Goal: Check status: Check status

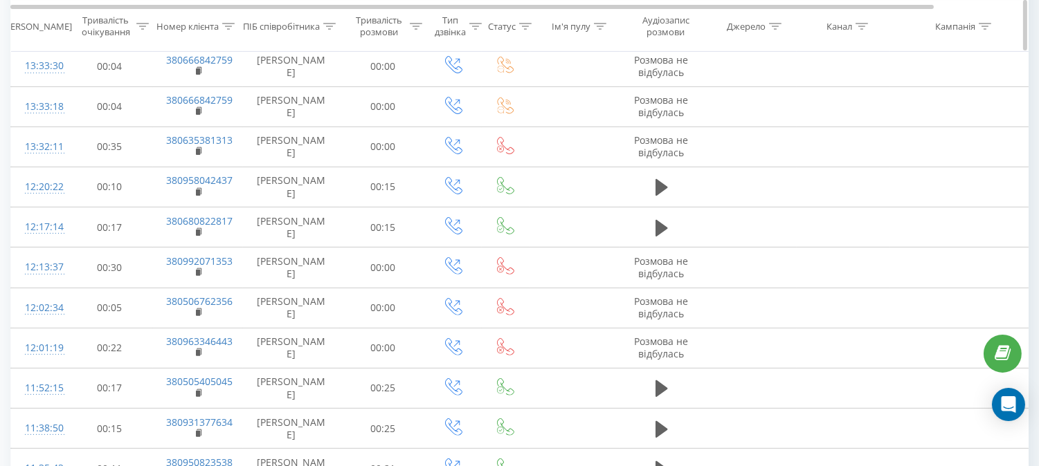
scroll to position [886, 0]
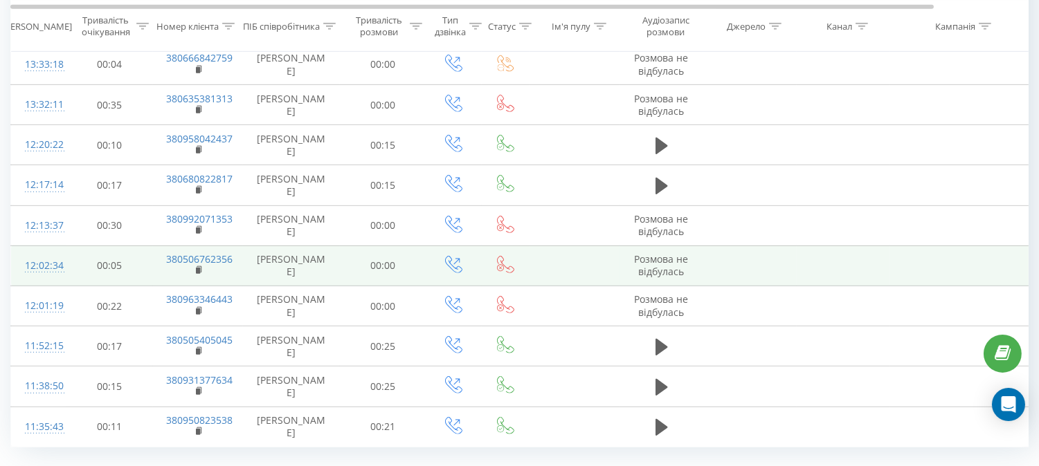
scroll to position [1270, 0]
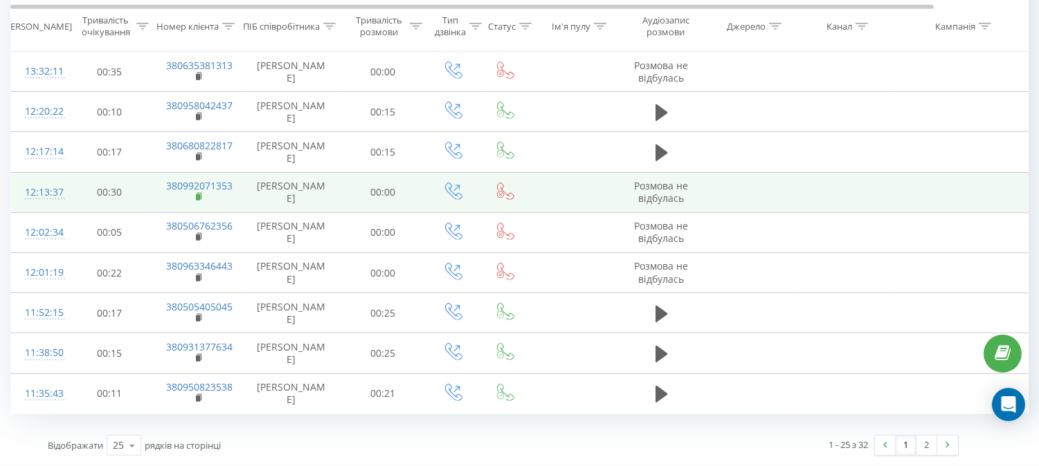
click at [198, 195] on rect at bounding box center [198, 197] width 4 height 6
